Goal: Contribute content: Contribute content

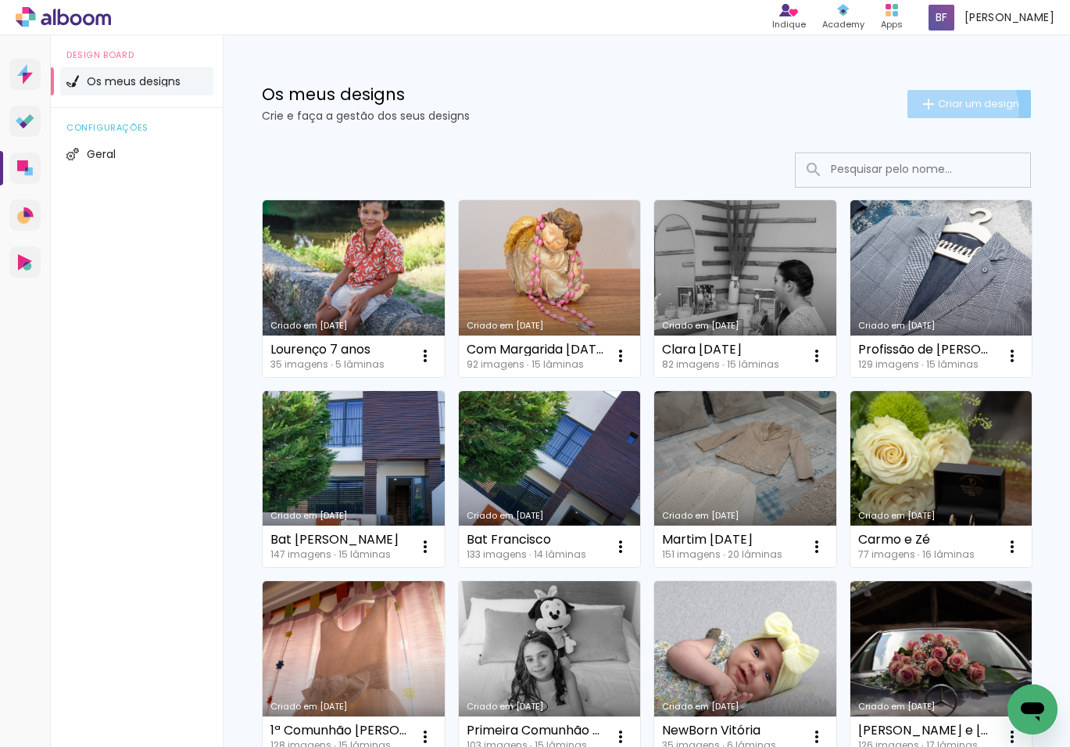
click at [958, 108] on span "Criar um design" at bounding box center [978, 103] width 81 height 10
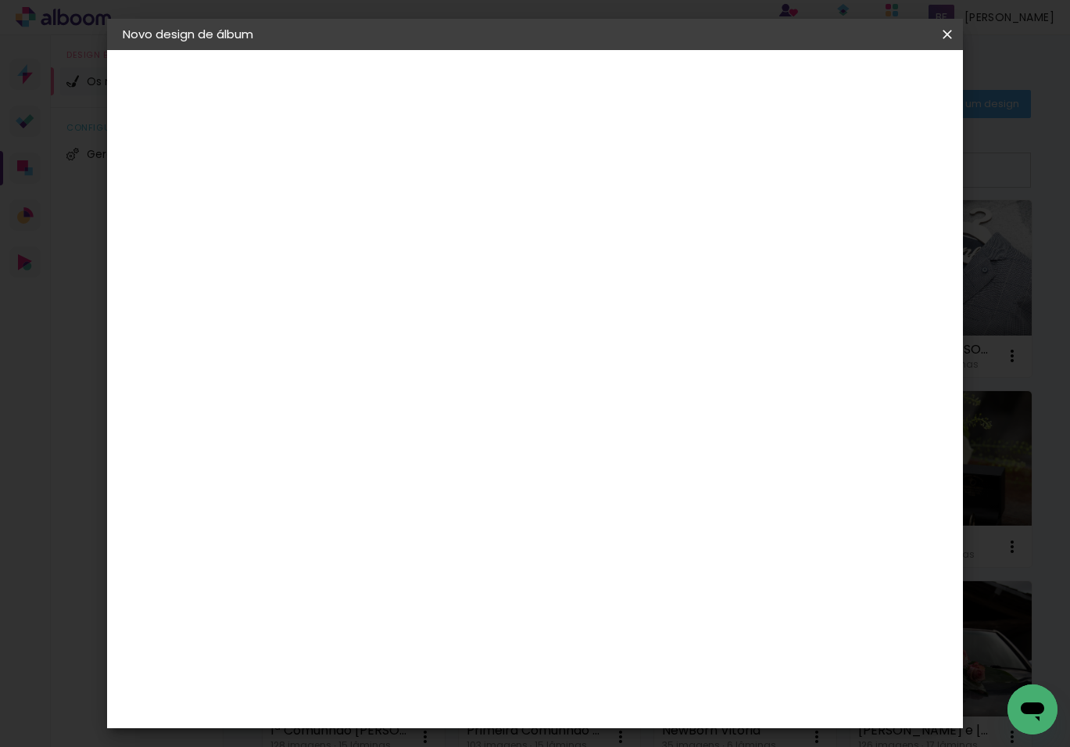
click at [378, 209] on input at bounding box center [378, 210] width 0 height 24
type input "Primeira Comunhão [PERSON_NAME]"
type paper-input "Primeira Comunhão [PERSON_NAME]"
click at [0, 0] on slot "Avançar" at bounding box center [0, 0] width 0 height 0
click at [0, 0] on slot "Tamanho Livre" at bounding box center [0, 0] width 0 height 0
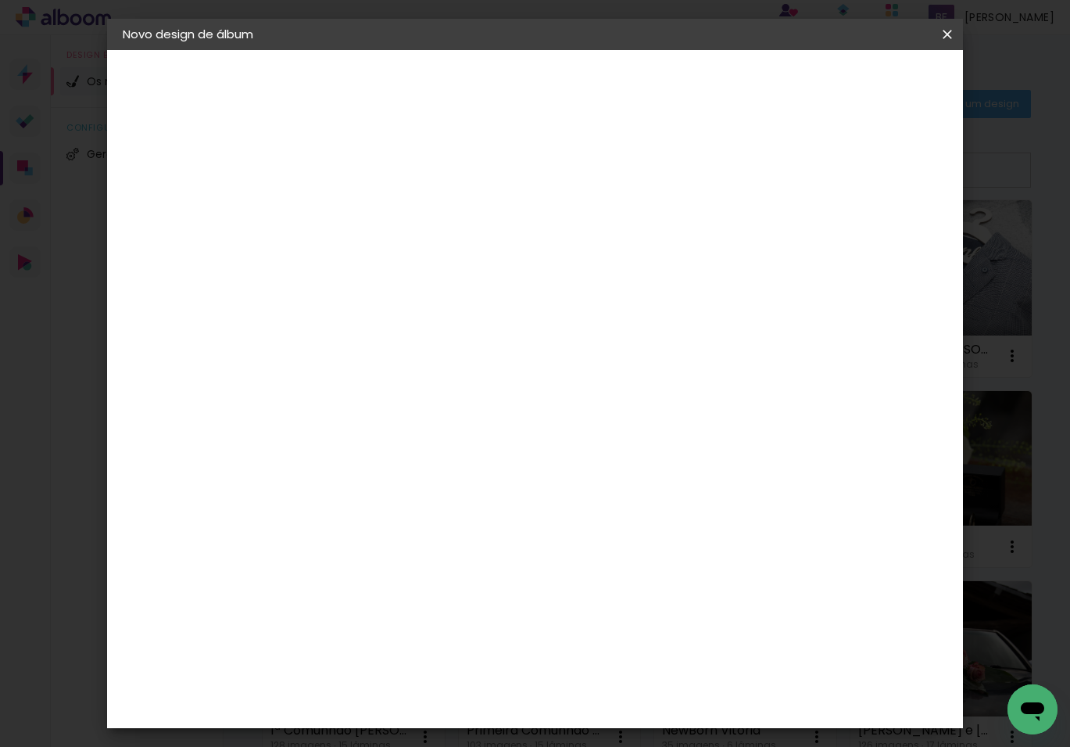
click at [0, 0] on slot "Avançar" at bounding box center [0, 0] width 0 height 0
drag, startPoint x: 639, startPoint y: 581, endPoint x: 617, endPoint y: 579, distance: 22.7
click at [617, 579] on input "60" at bounding box center [627, 577] width 41 height 23
type input "50"
type paper-input "50"
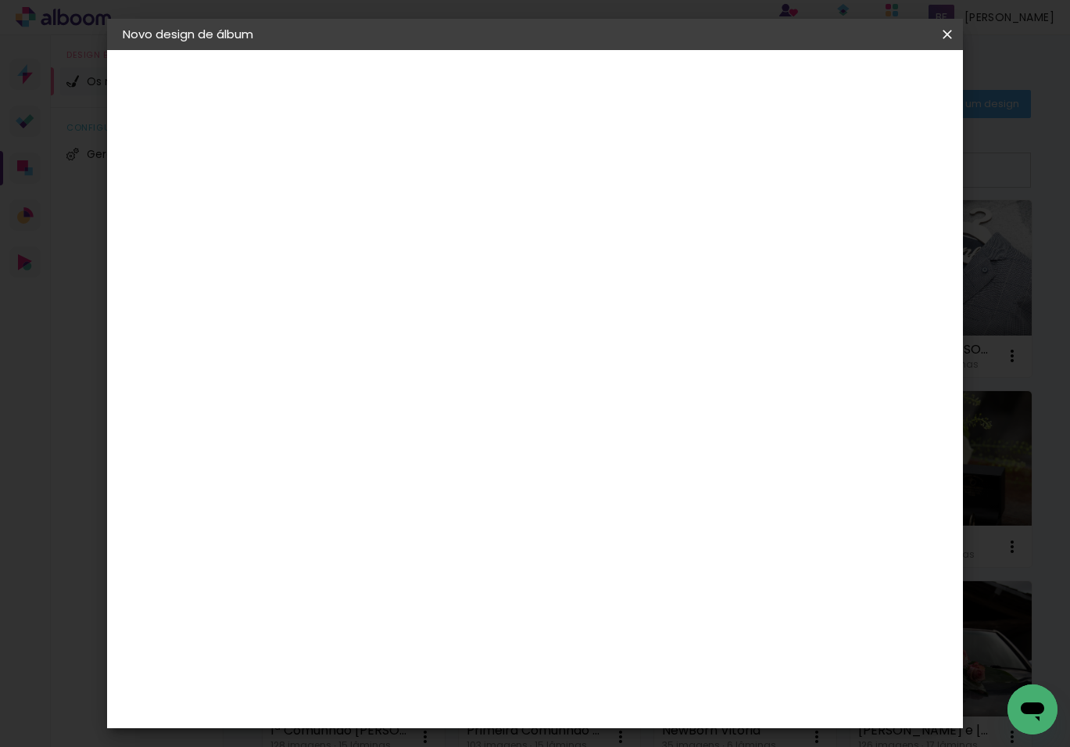
drag, startPoint x: 349, startPoint y: 430, endPoint x: 295, endPoint y: 427, distance: 54.0
click at [295, 50] on quentale-album-spec "Iniciar design Iniciar design" at bounding box center [535, 50] width 856 height 0
drag, startPoint x: 342, startPoint y: 428, endPoint x: 328, endPoint y: 428, distance: 14.1
click at [328, 428] on input "30" at bounding box center [329, 430] width 41 height 23
type input "25"
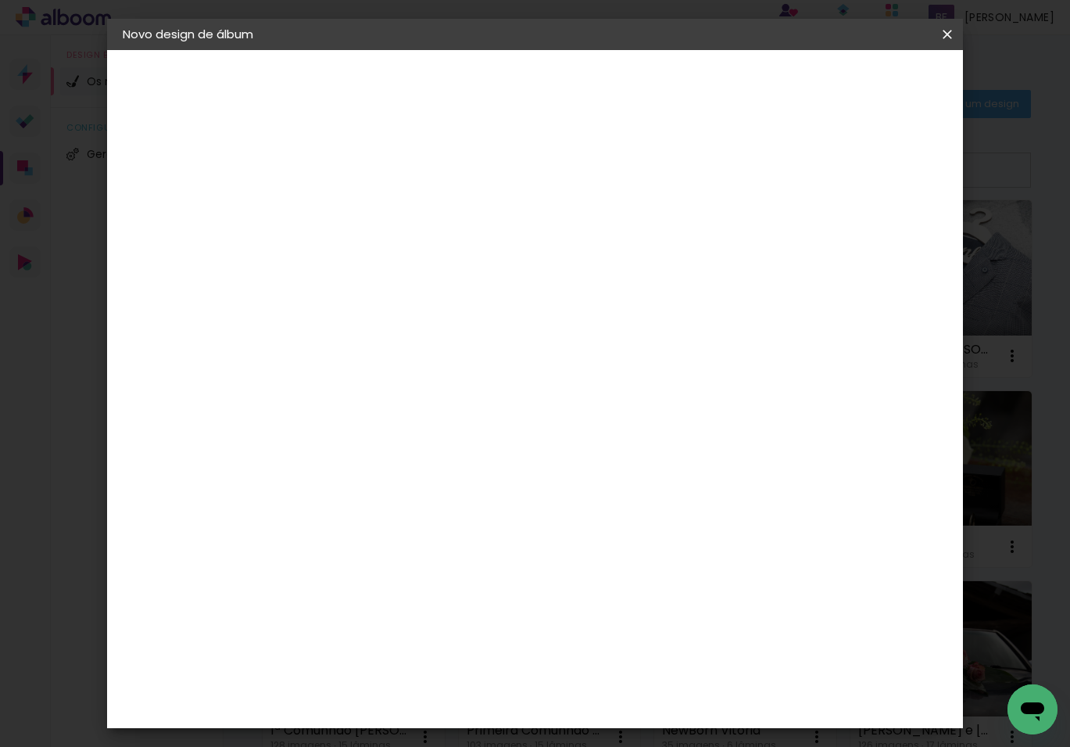
type paper-input "25"
click at [861, 84] on span "Iniciar design" at bounding box center [825, 82] width 71 height 11
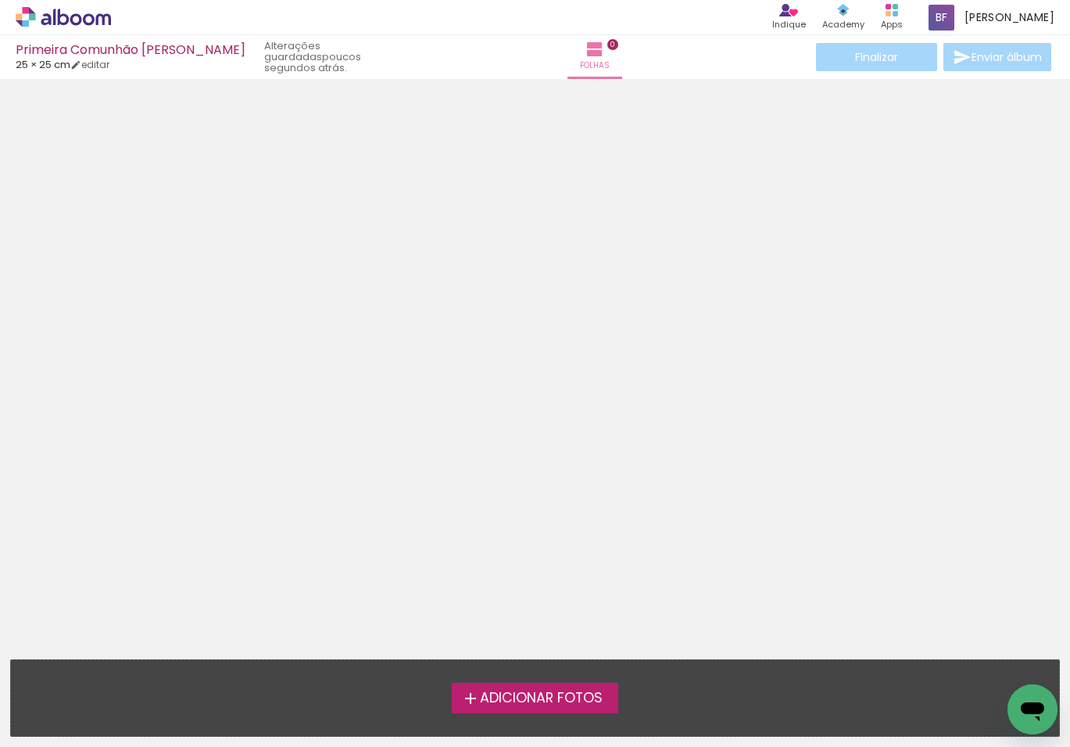
click at [514, 703] on span "Adicionar Fotos" at bounding box center [541, 698] width 123 height 14
click at [0, 0] on input "file" at bounding box center [0, 0] width 0 height 0
